Goal: Information Seeking & Learning: Find specific page/section

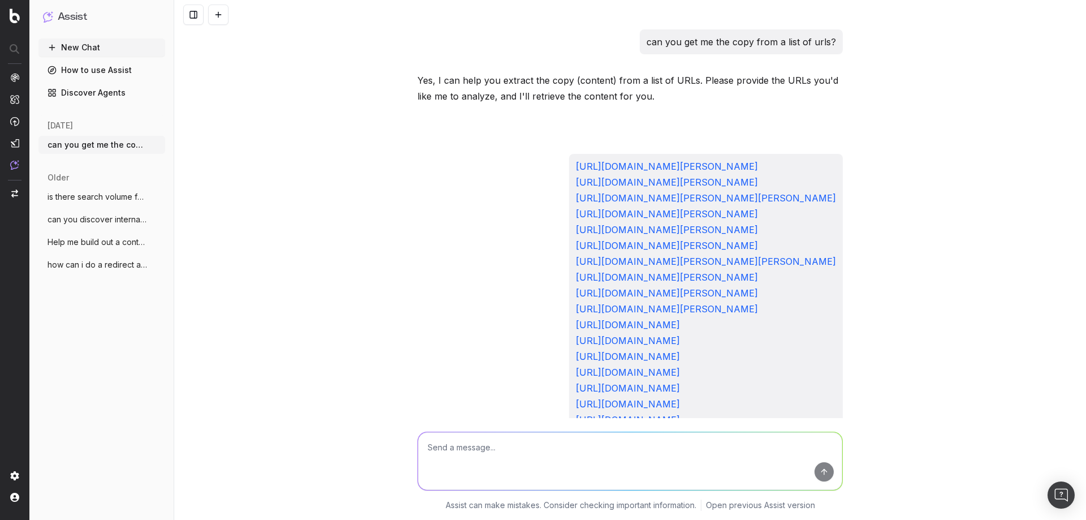
scroll to position [10547, 0]
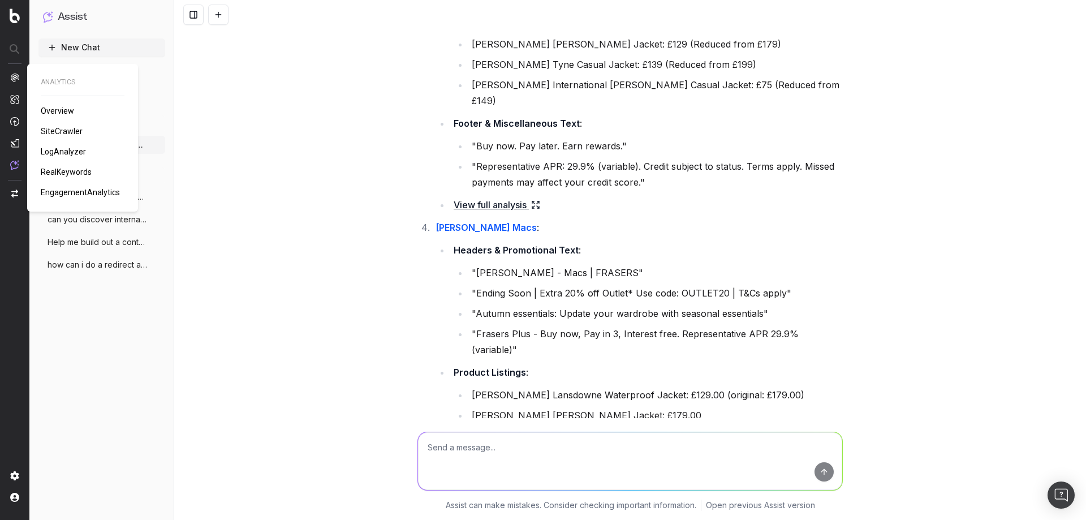
click at [49, 132] on span "SiteCrawler" at bounding box center [62, 131] width 42 height 9
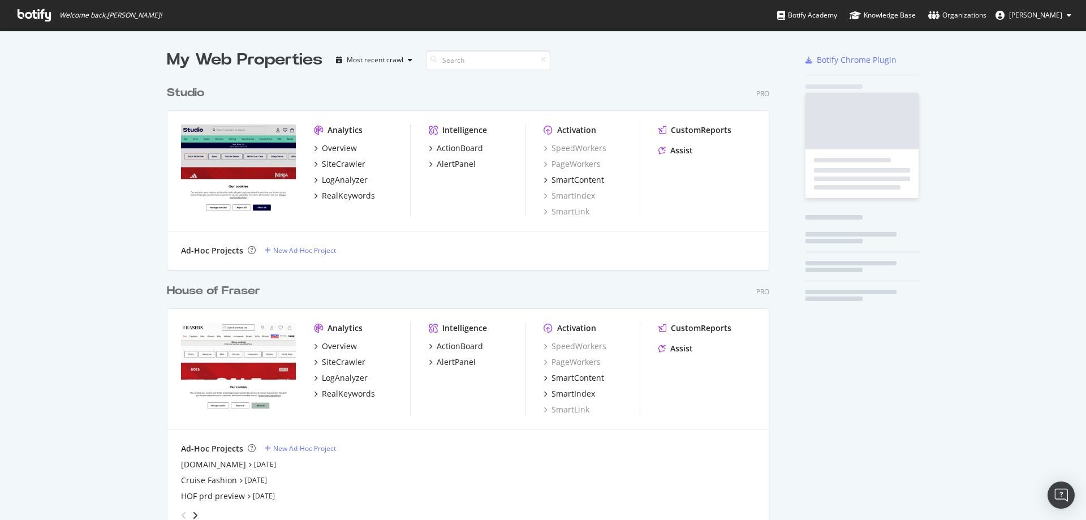
scroll to position [721, 603]
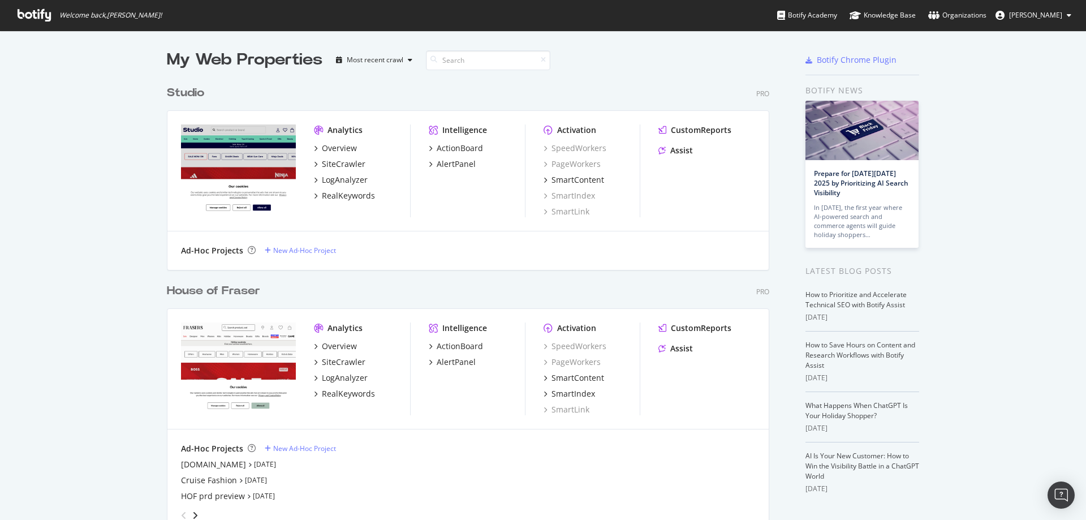
click at [247, 290] on div "House of Fraser" at bounding box center [213, 291] width 93 height 16
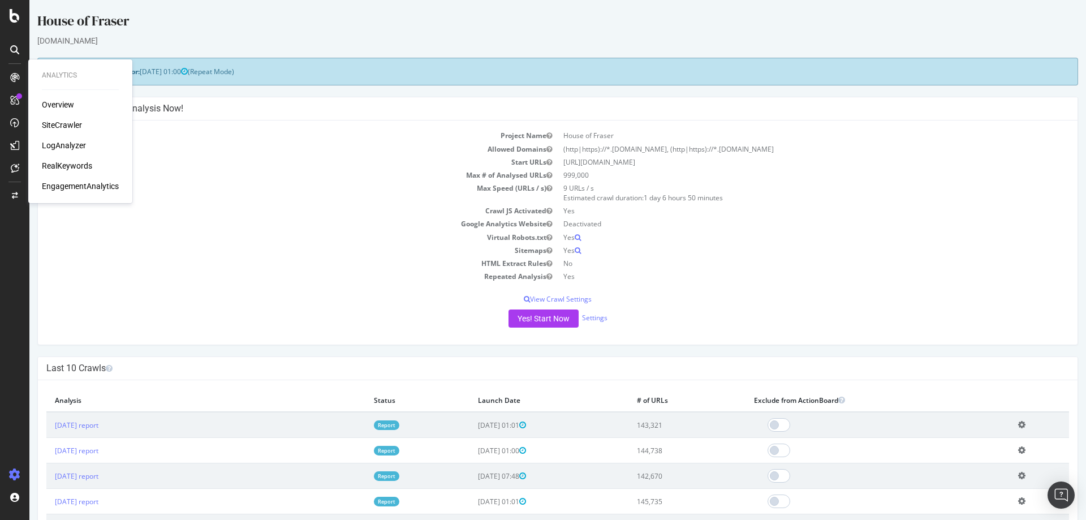
click at [53, 124] on div "SiteCrawler" at bounding box center [62, 124] width 40 height 11
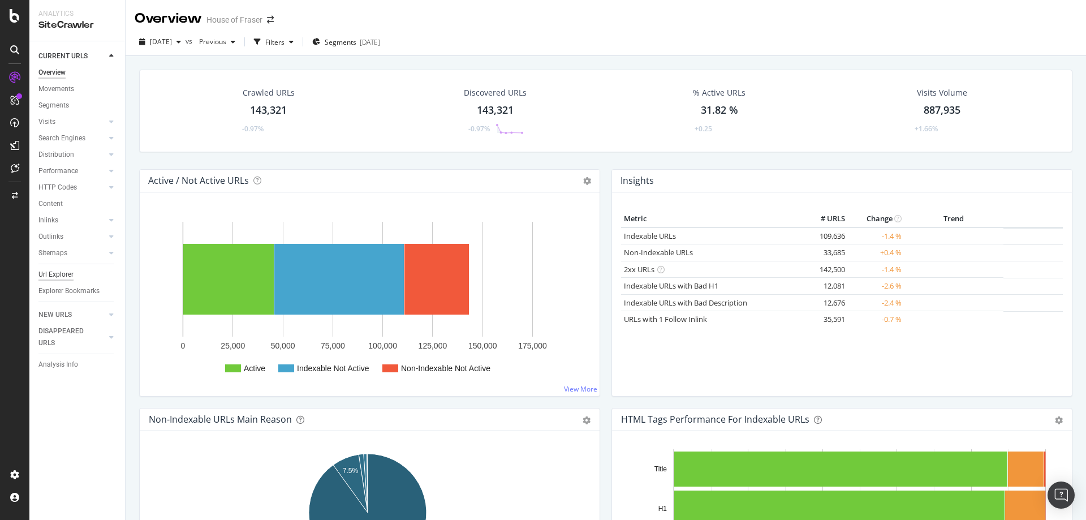
click at [50, 277] on div "Url Explorer" at bounding box center [55, 275] width 35 height 12
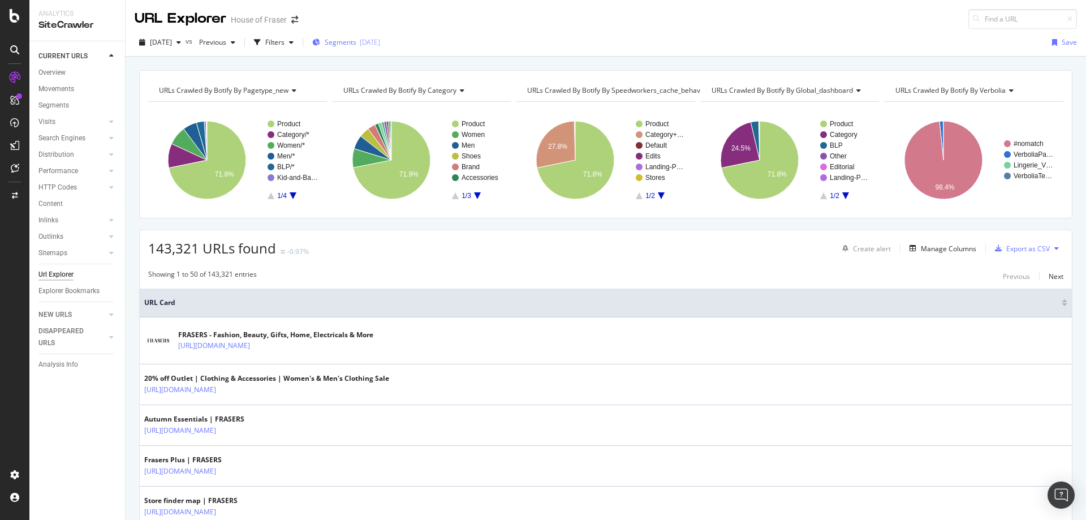
click at [380, 38] on div "Segments [DATE]" at bounding box center [346, 42] width 68 height 10
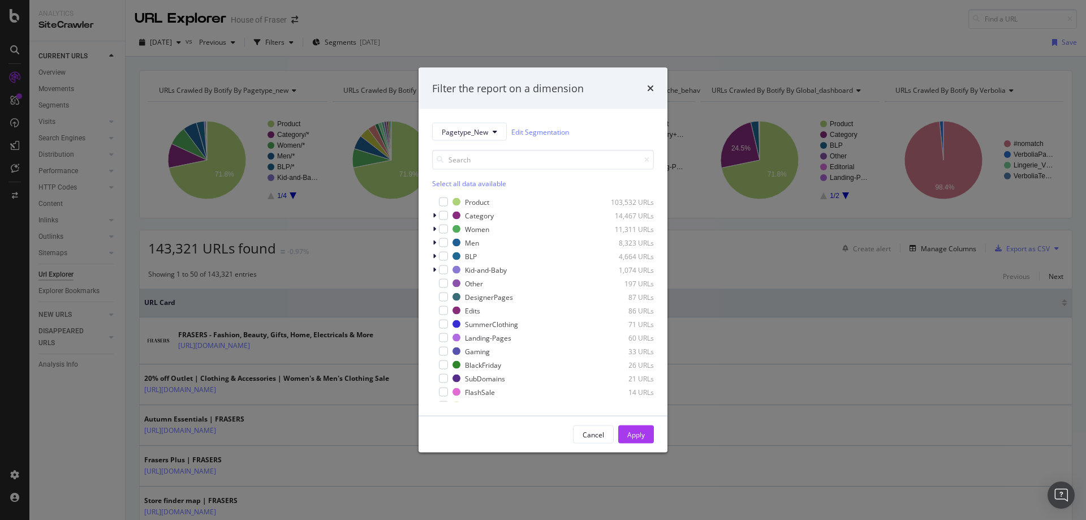
click at [347, 63] on div "Filter the report on a dimension Pagetype_New Edit Segmentation Select all data…" at bounding box center [543, 260] width 1086 height 520
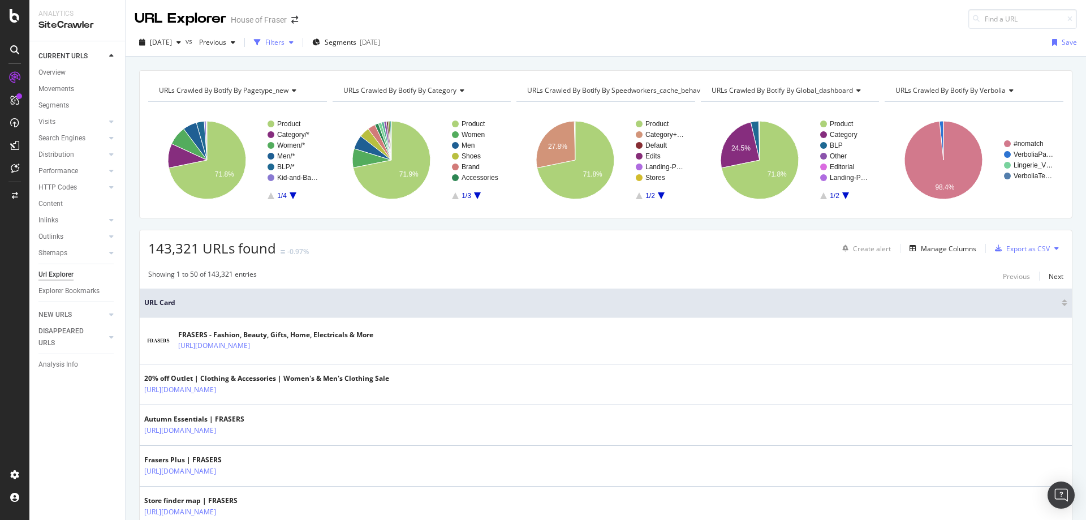
click at [284, 40] on div "Filters" at bounding box center [274, 42] width 19 height 10
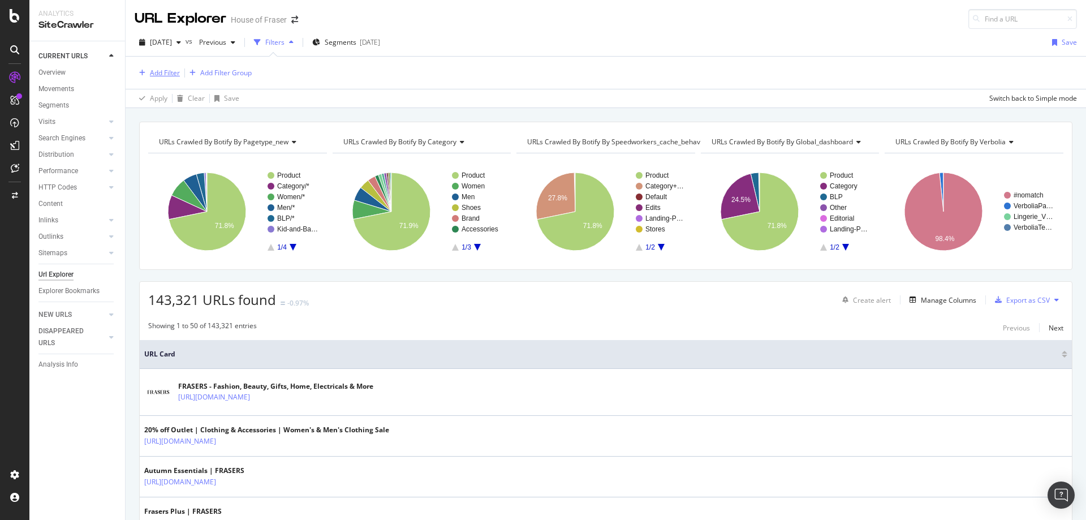
click at [164, 71] on div "Add Filter" at bounding box center [165, 73] width 30 height 10
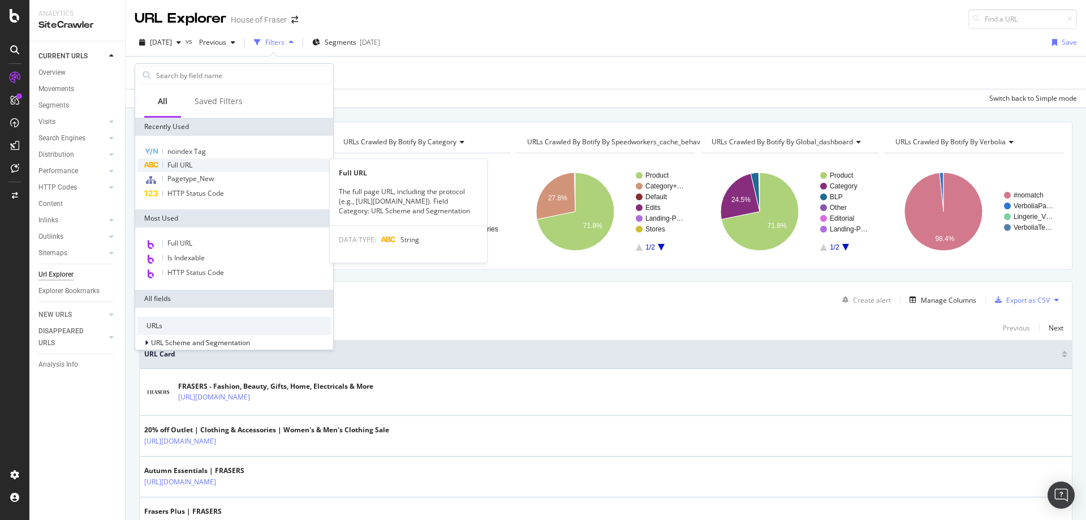
click at [188, 161] on span "Full URL" at bounding box center [179, 165] width 25 height 10
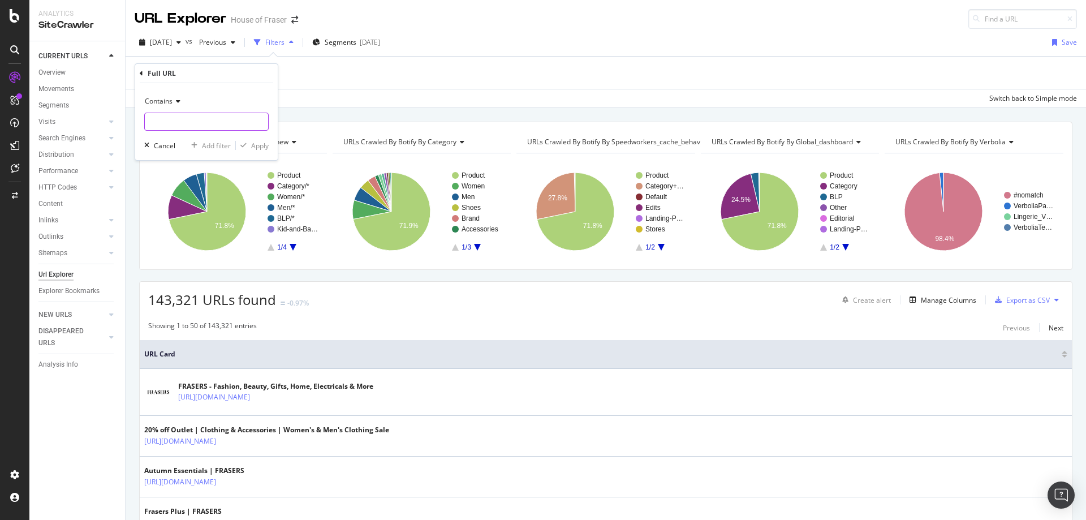
click at [178, 120] on input "text" at bounding box center [206, 122] width 123 height 18
paste input "/home-and-furniture/bedroom-furniture"
type input "/home-and-furniture/bedroom-furniture"
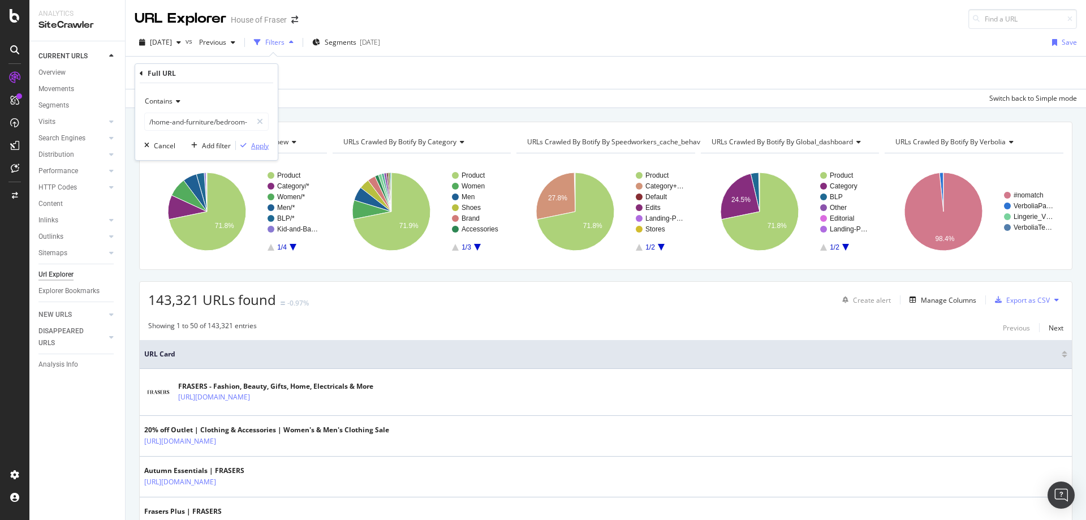
click at [258, 149] on div "Apply" at bounding box center [260, 146] width 18 height 10
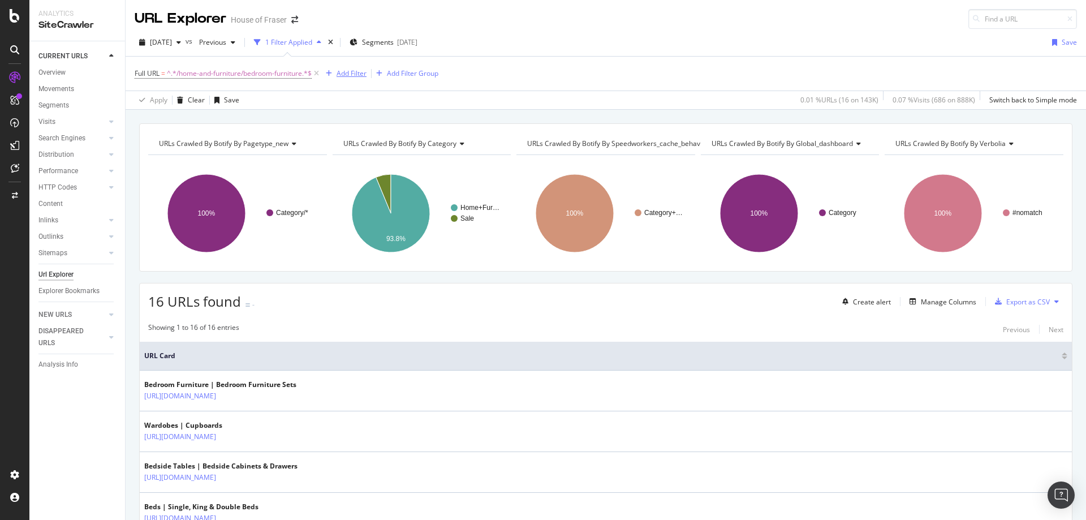
click at [356, 75] on div "Add Filter" at bounding box center [352, 73] width 30 height 10
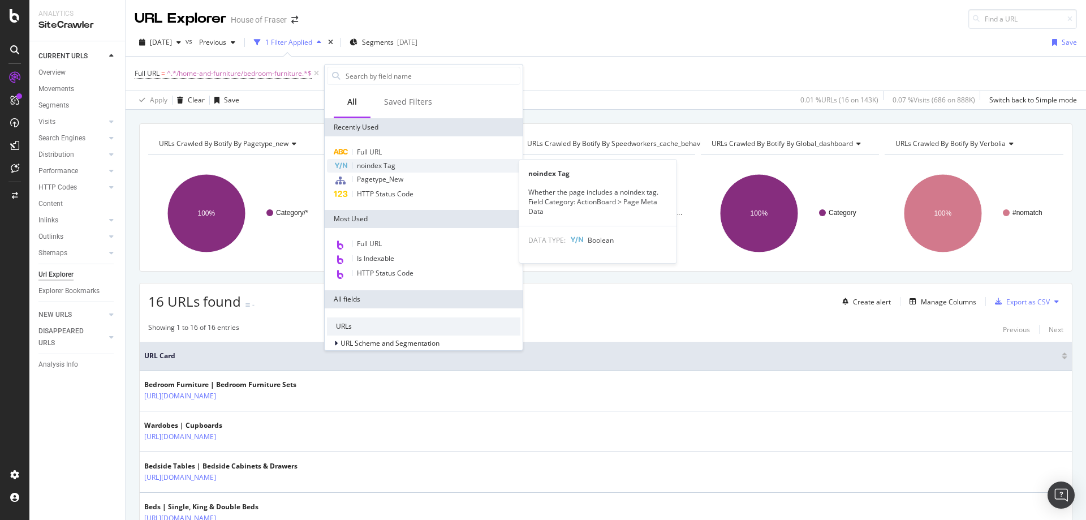
click at [369, 172] on div "noindex Tag" at bounding box center [423, 166] width 193 height 14
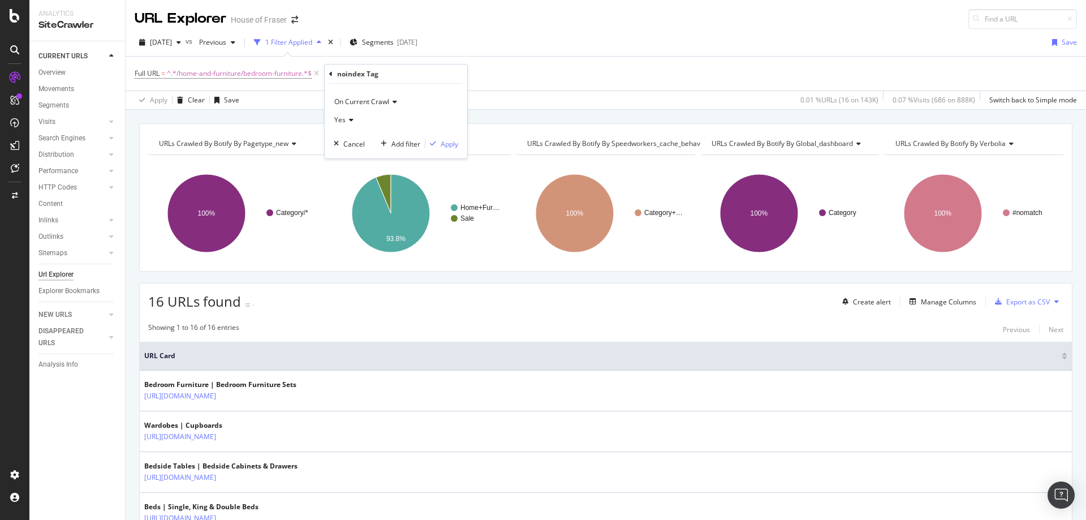
click at [352, 120] on icon at bounding box center [350, 120] width 8 height 7
click at [351, 157] on div "No" at bounding box center [397, 157] width 121 height 15
click at [450, 146] on div "Apply" at bounding box center [450, 144] width 18 height 10
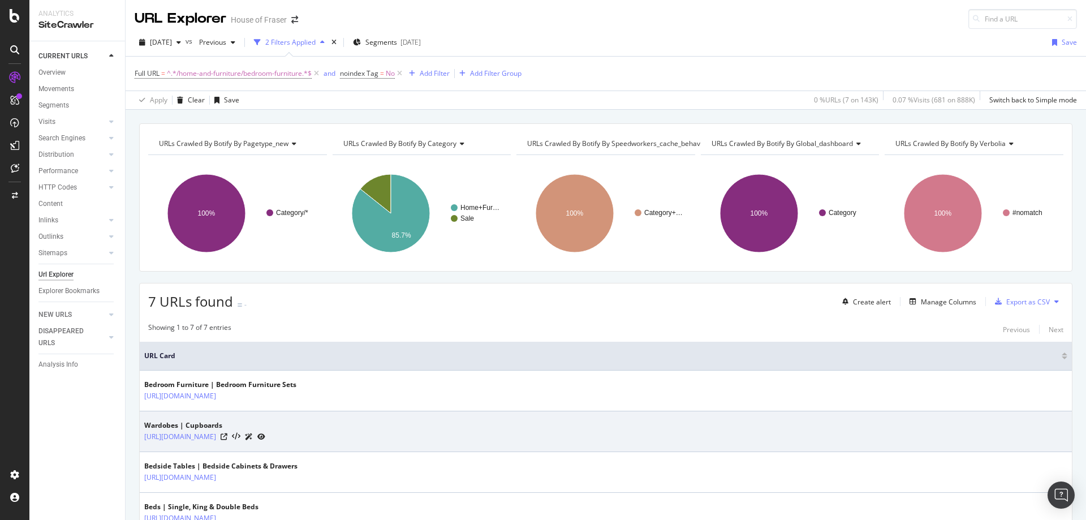
scroll to position [201, 0]
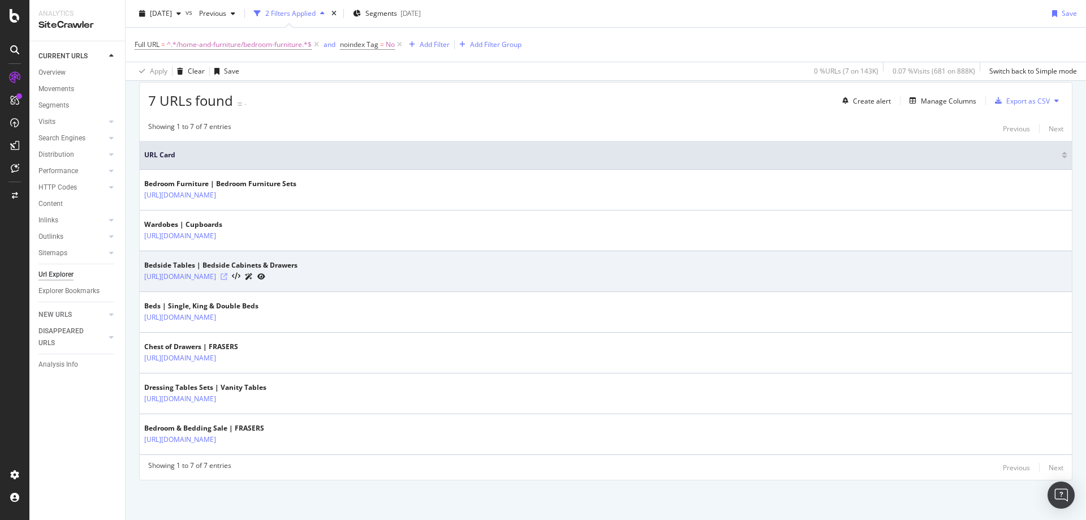
click at [227, 277] on icon at bounding box center [224, 276] width 7 height 7
